Goal: Task Accomplishment & Management: Manage account settings

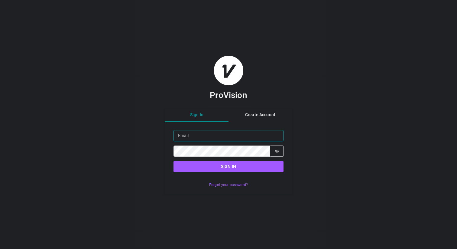
click at [195, 135] on input "Email" at bounding box center [229, 135] width 110 height 11
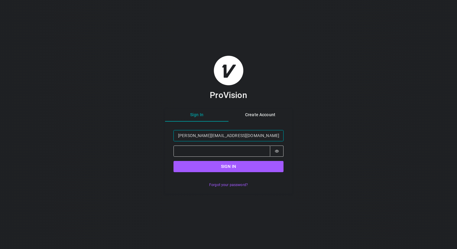
type input "[PERSON_NAME][EMAIL_ADDRESS][DOMAIN_NAME]"
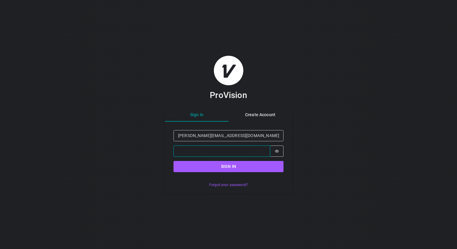
click at [174, 161] on button "Sign in" at bounding box center [229, 166] width 110 height 11
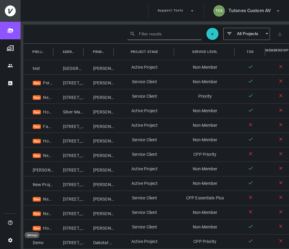
click at [10, 239] on icon "Settings" at bounding box center [10, 239] width 5 height 5
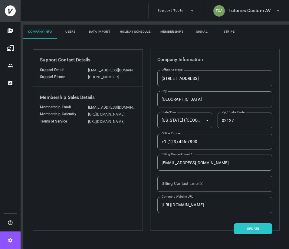
click at [71, 31] on button "Users" at bounding box center [70, 31] width 27 height 15
